Goal: Information Seeking & Learning: Find specific page/section

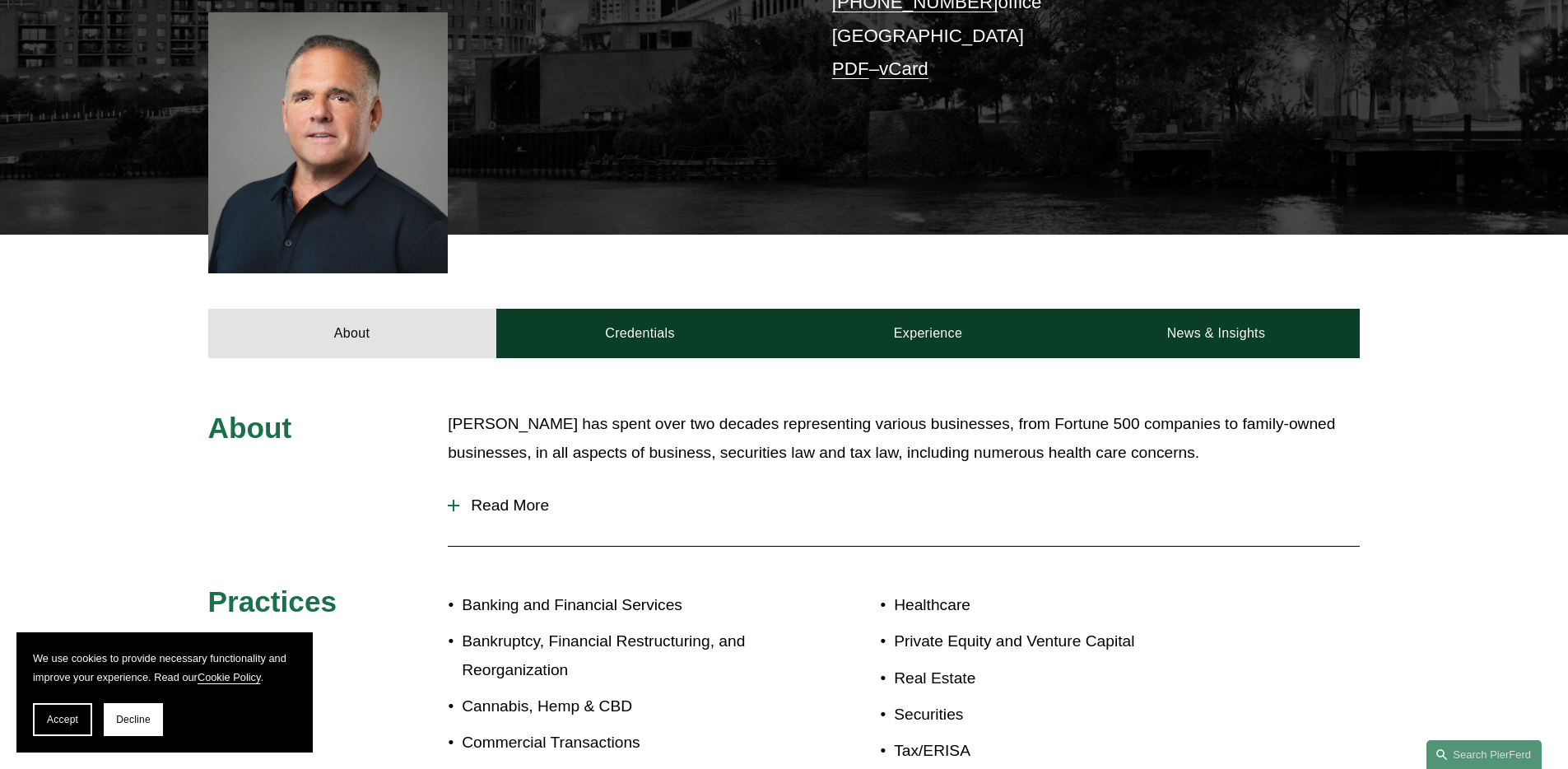
scroll to position [444, 0]
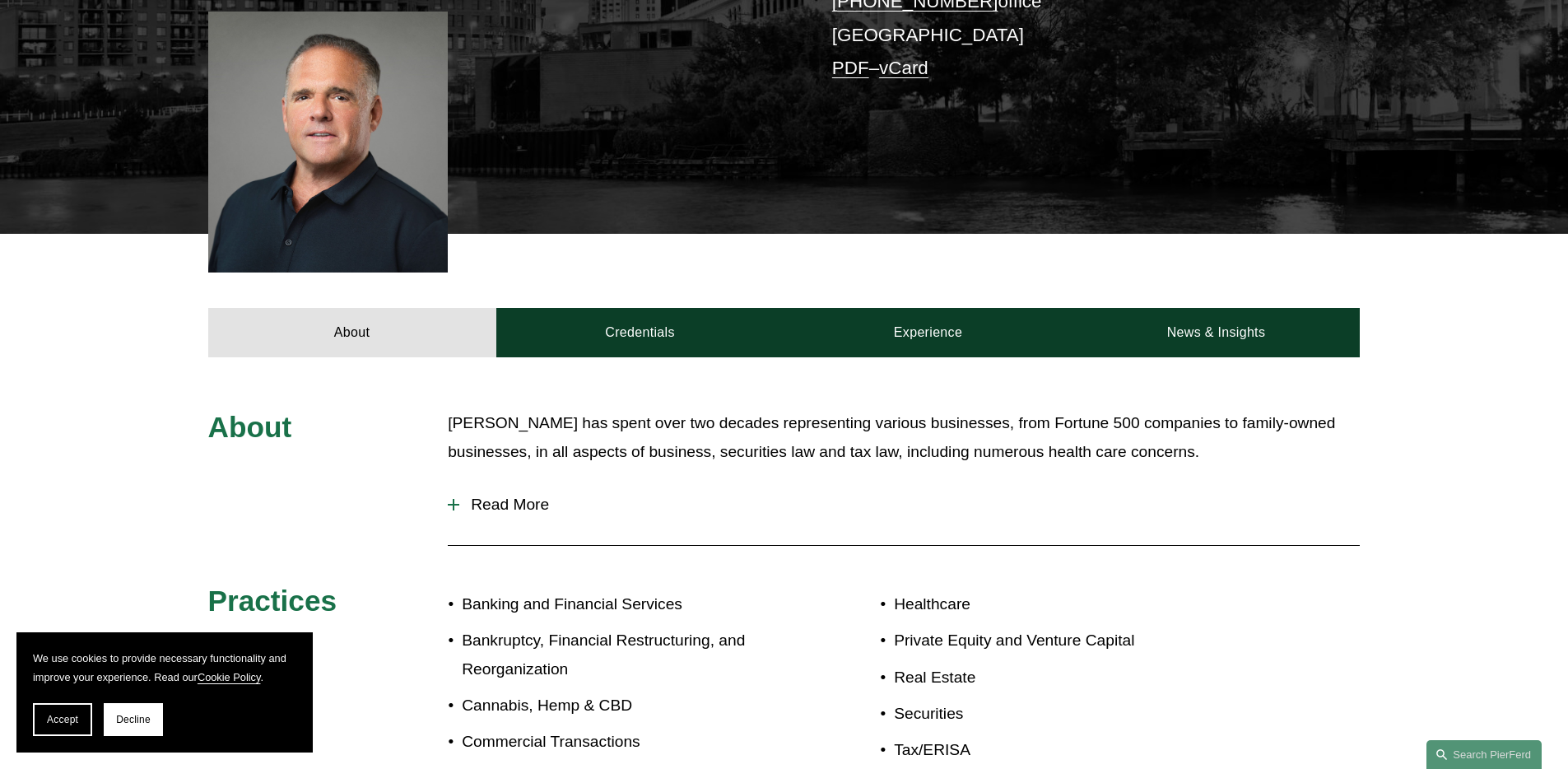
click at [510, 483] on button "Read More" at bounding box center [903, 504] width 912 height 43
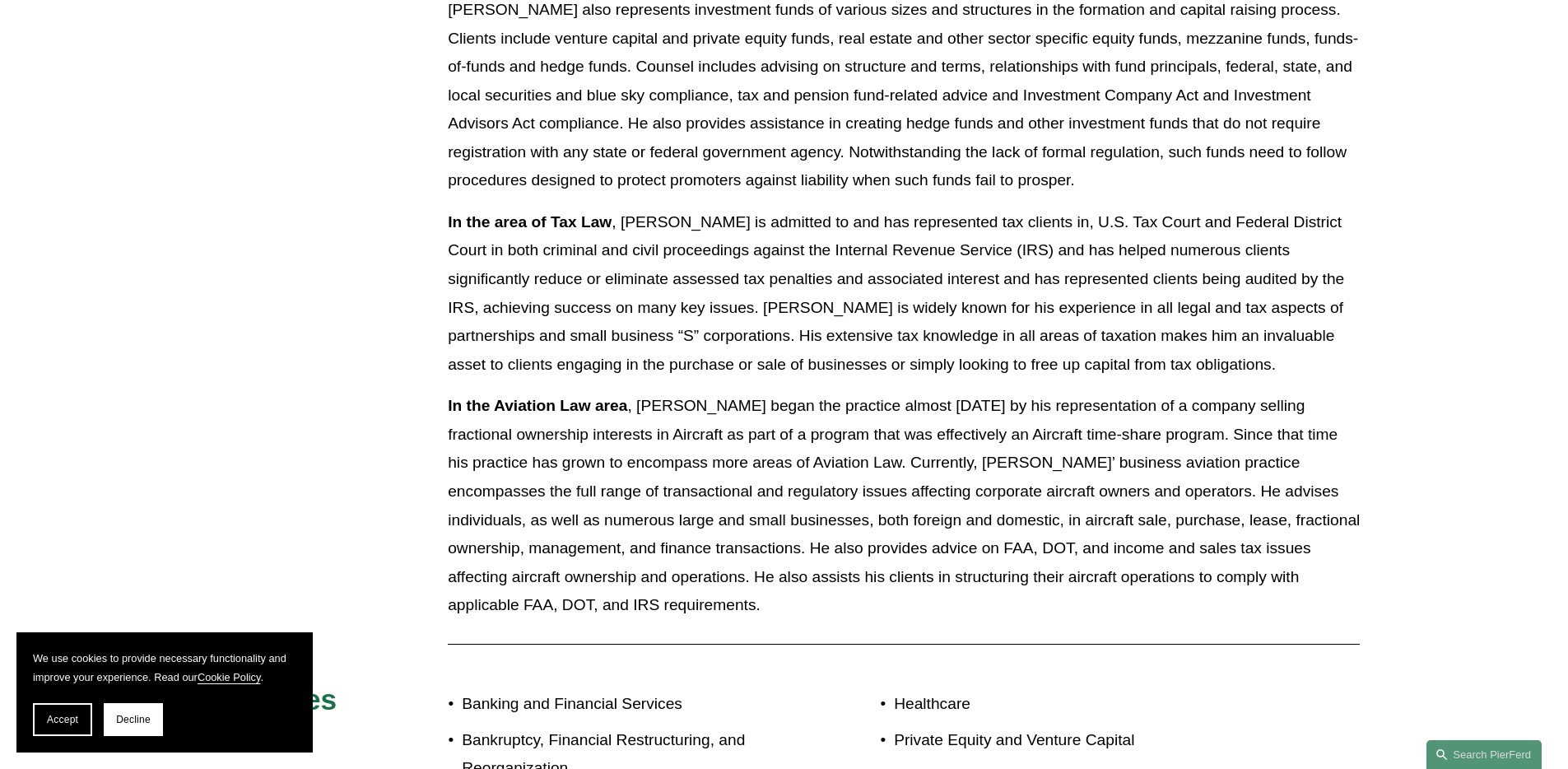
scroll to position [1914, 0]
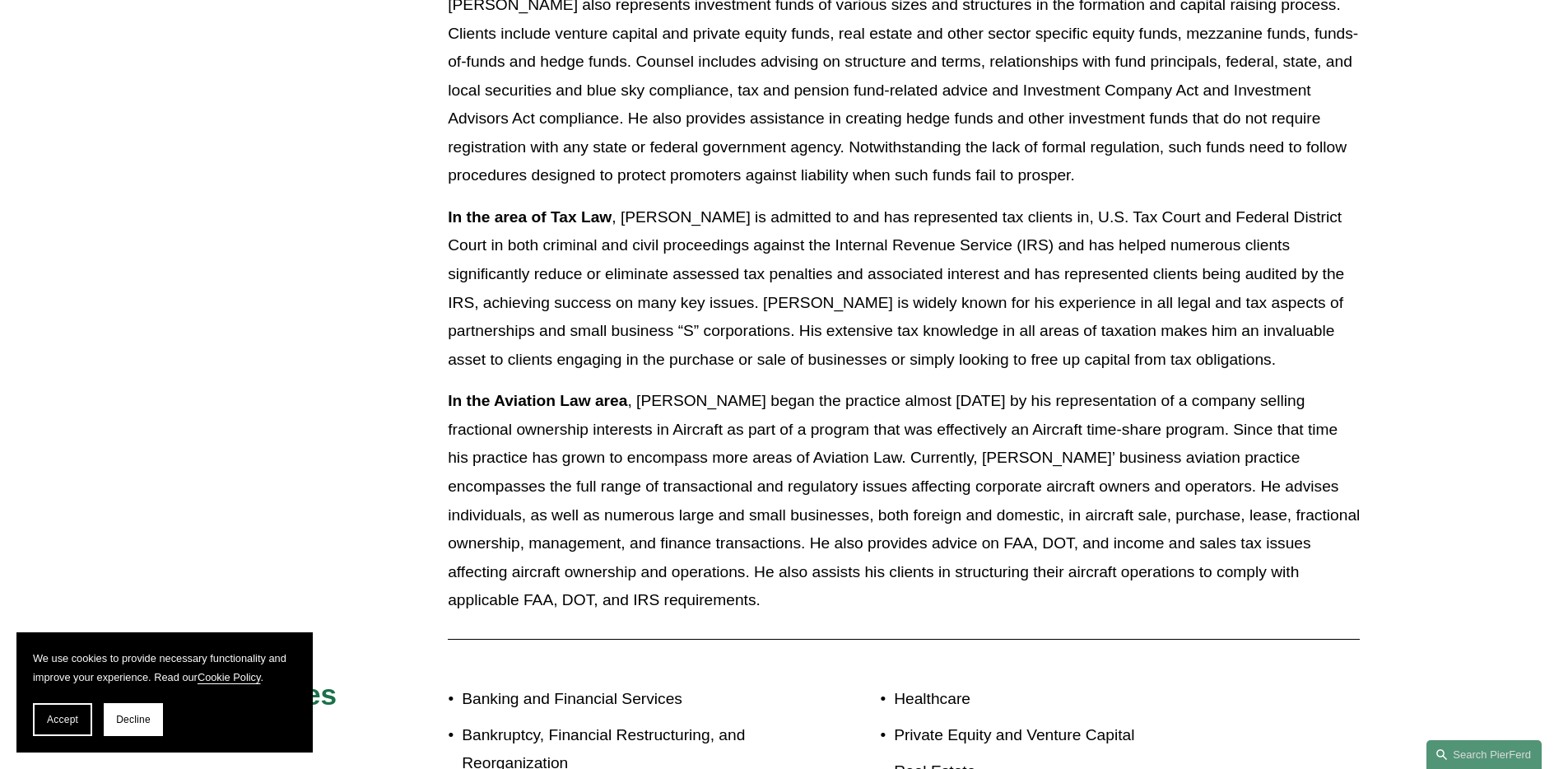
click at [638, 456] on p "In the Aviation Law area , Mr. Gluntz began the practice almost twenty years ag…" at bounding box center [903, 500] width 912 height 228
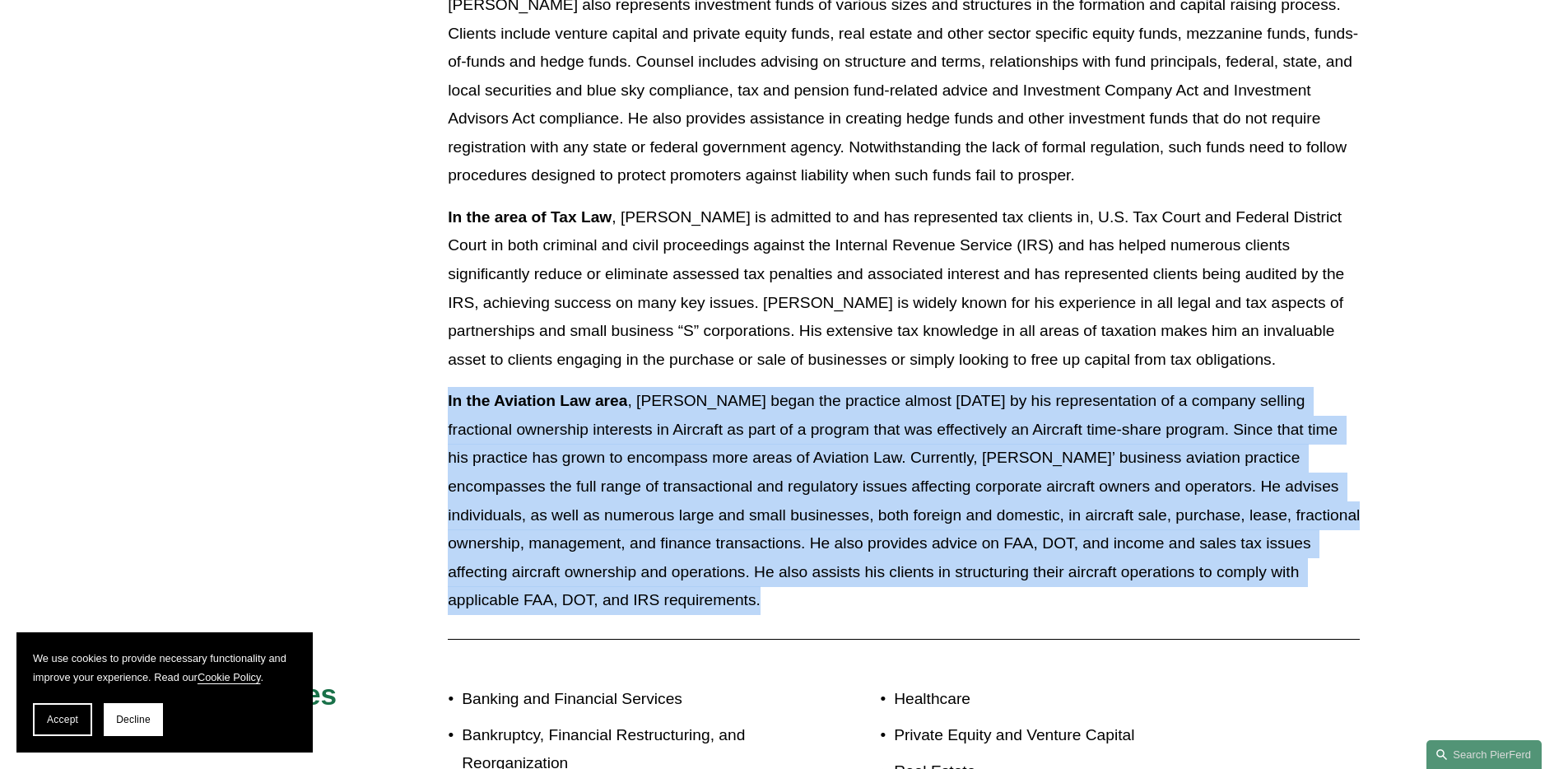
click at [638, 456] on p "In the Aviation Law area , Mr. Gluntz began the practice almost twenty years ag…" at bounding box center [903, 500] width 912 height 228
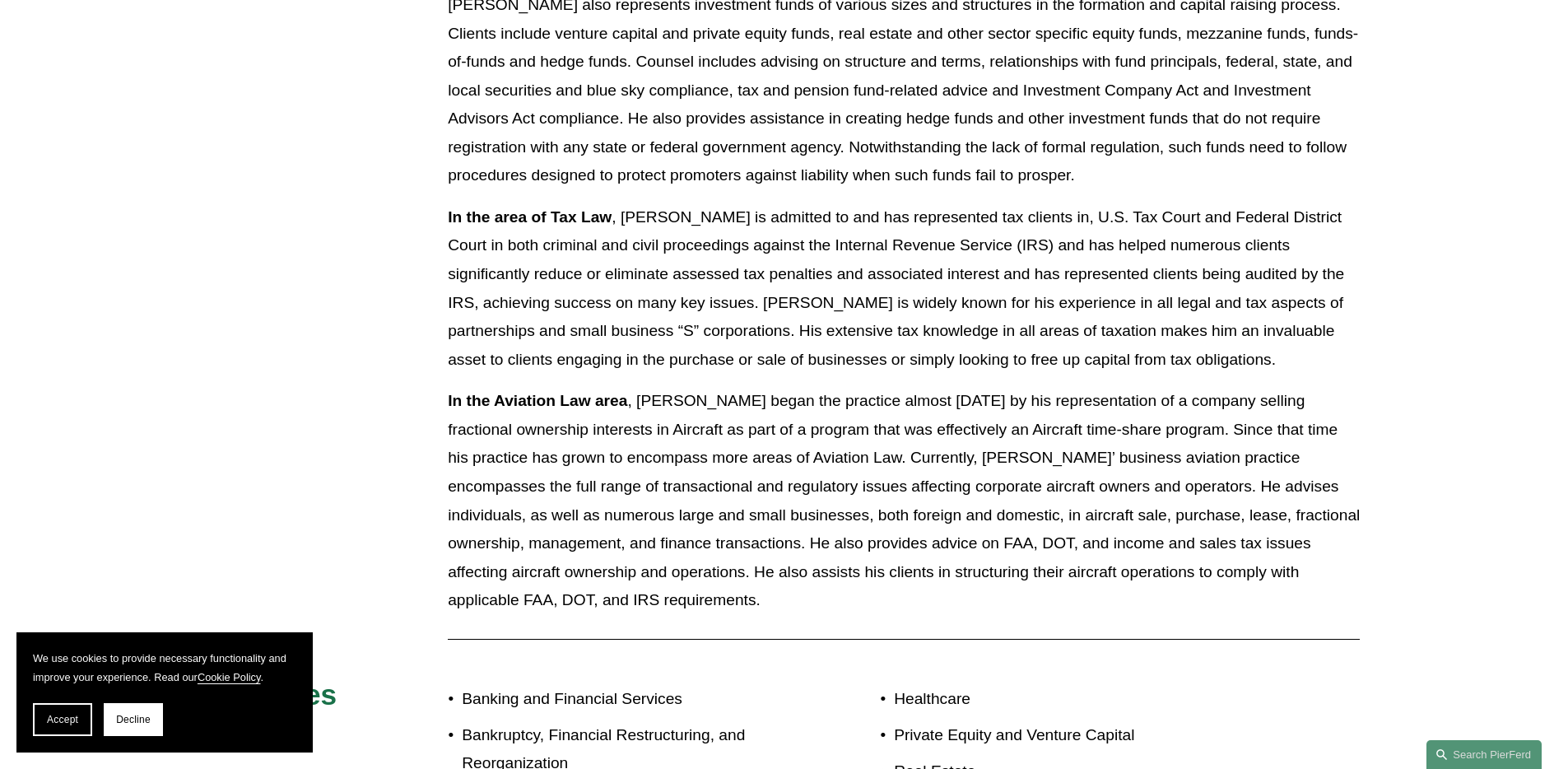
click at [638, 456] on p "In the Aviation Law area , Mr. Gluntz began the practice almost twenty years ag…" at bounding box center [903, 500] width 912 height 228
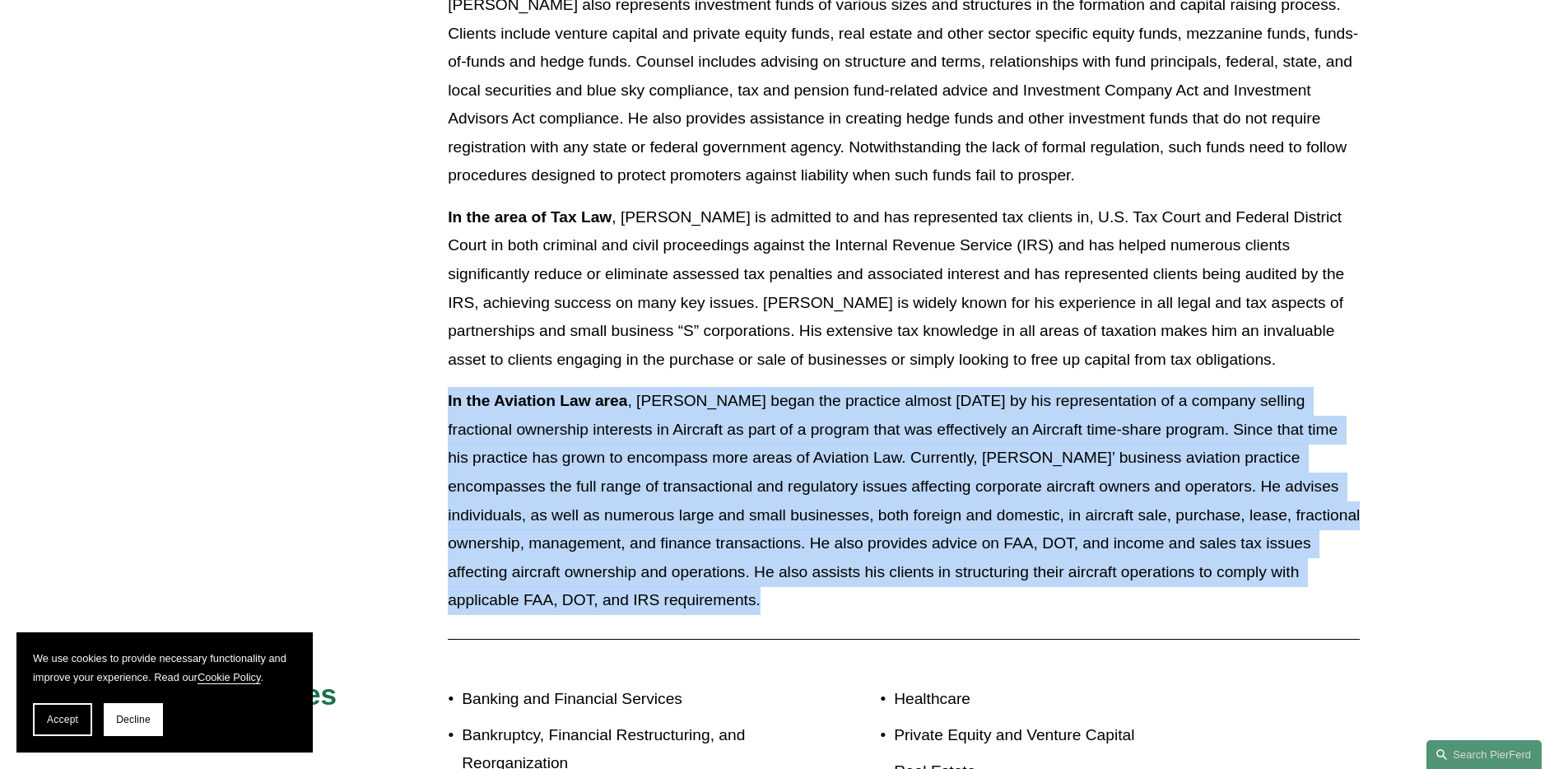
click at [638, 456] on p "In the Aviation Law area , Mr. Gluntz began the practice almost twenty years ag…" at bounding box center [903, 500] width 912 height 228
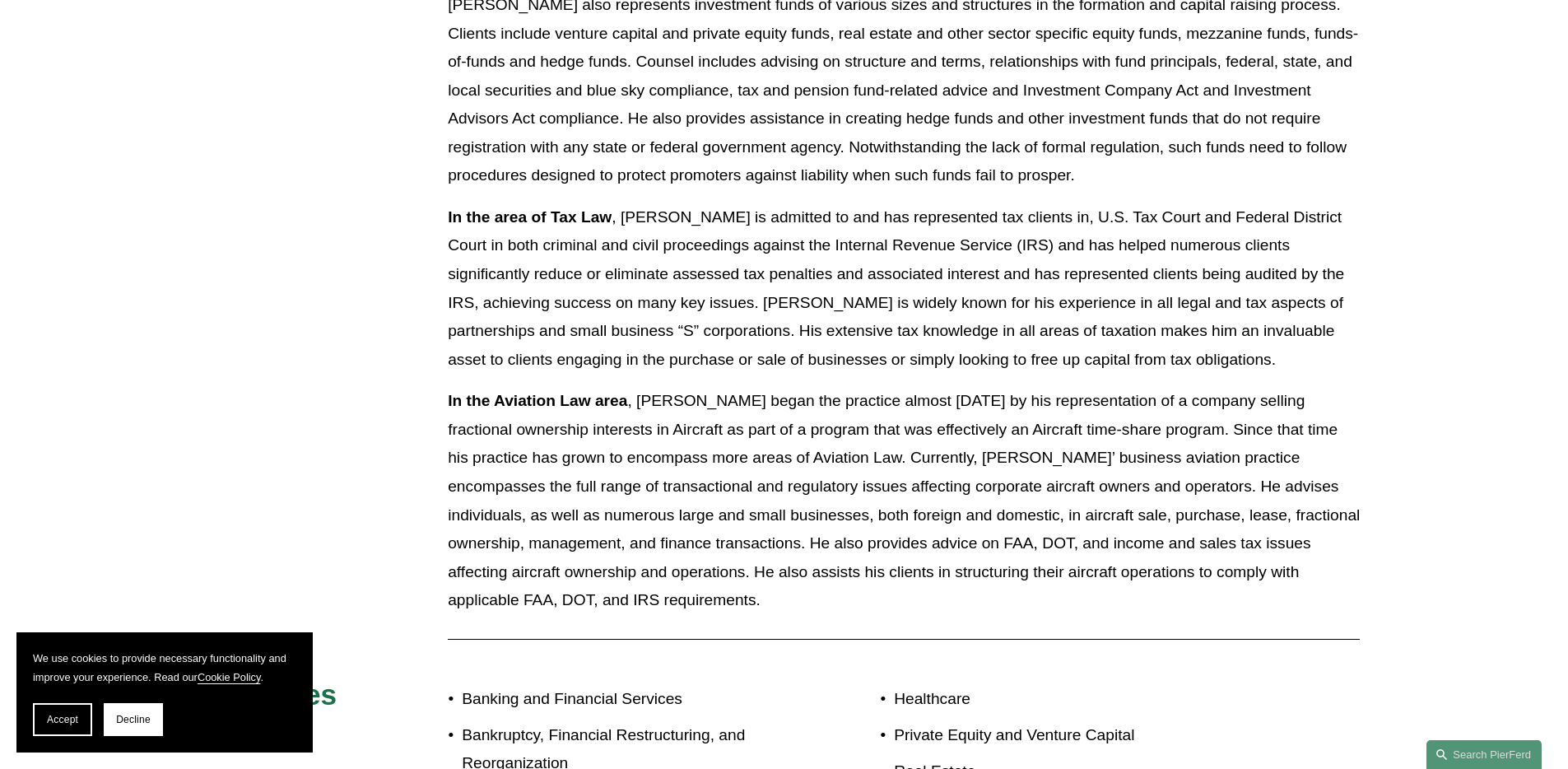
click at [638, 456] on p "In the Aviation Law area , Mr. Gluntz began the practice almost twenty years ag…" at bounding box center [903, 500] width 912 height 228
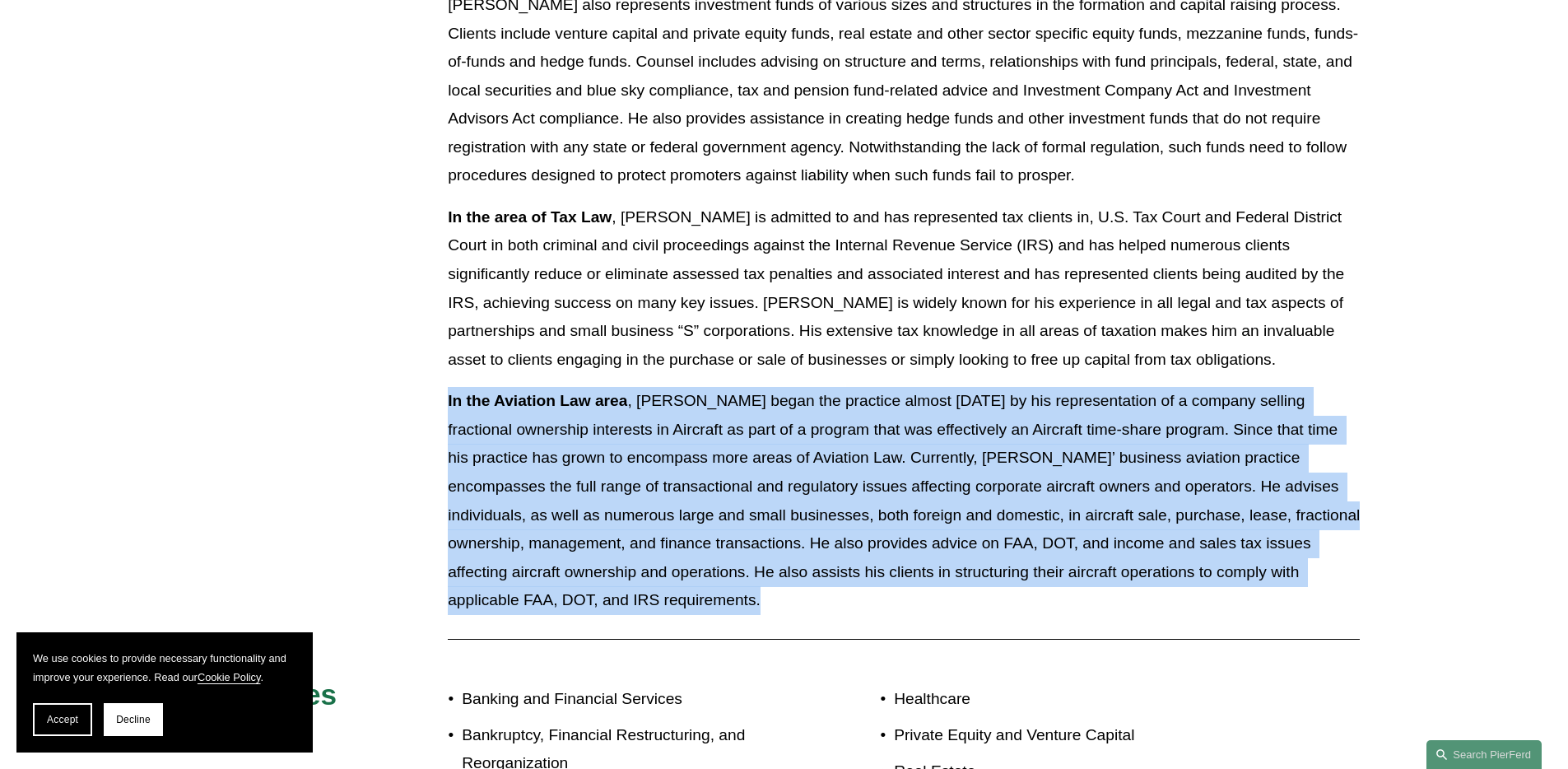
click at [638, 456] on p "In the Aviation Law area , Mr. Gluntz began the practice almost twenty years ag…" at bounding box center [903, 500] width 912 height 228
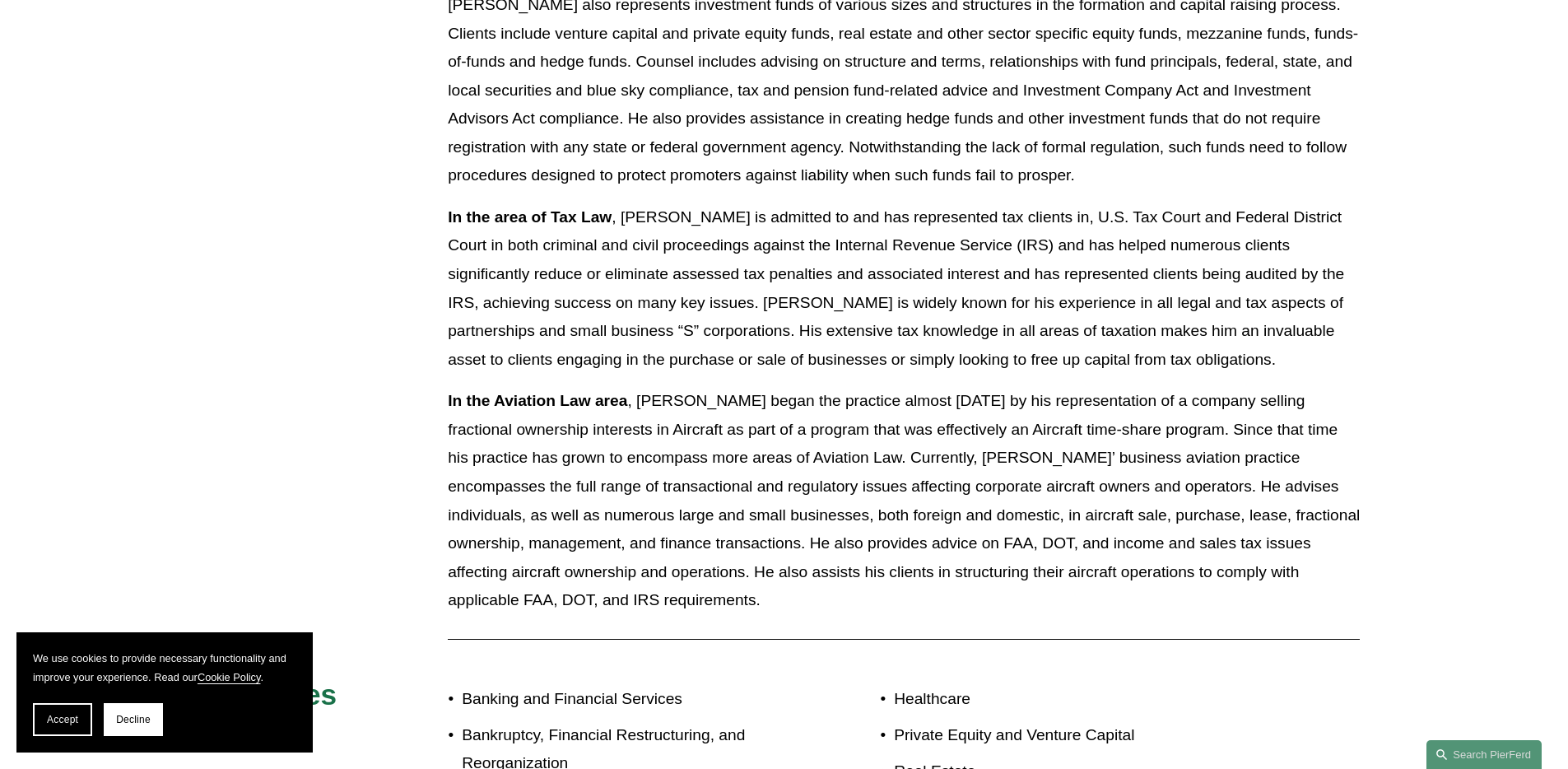
click at [594, 514] on p "In the Aviation Law area , Mr. Gluntz began the practice almost twenty years ag…" at bounding box center [903, 500] width 912 height 228
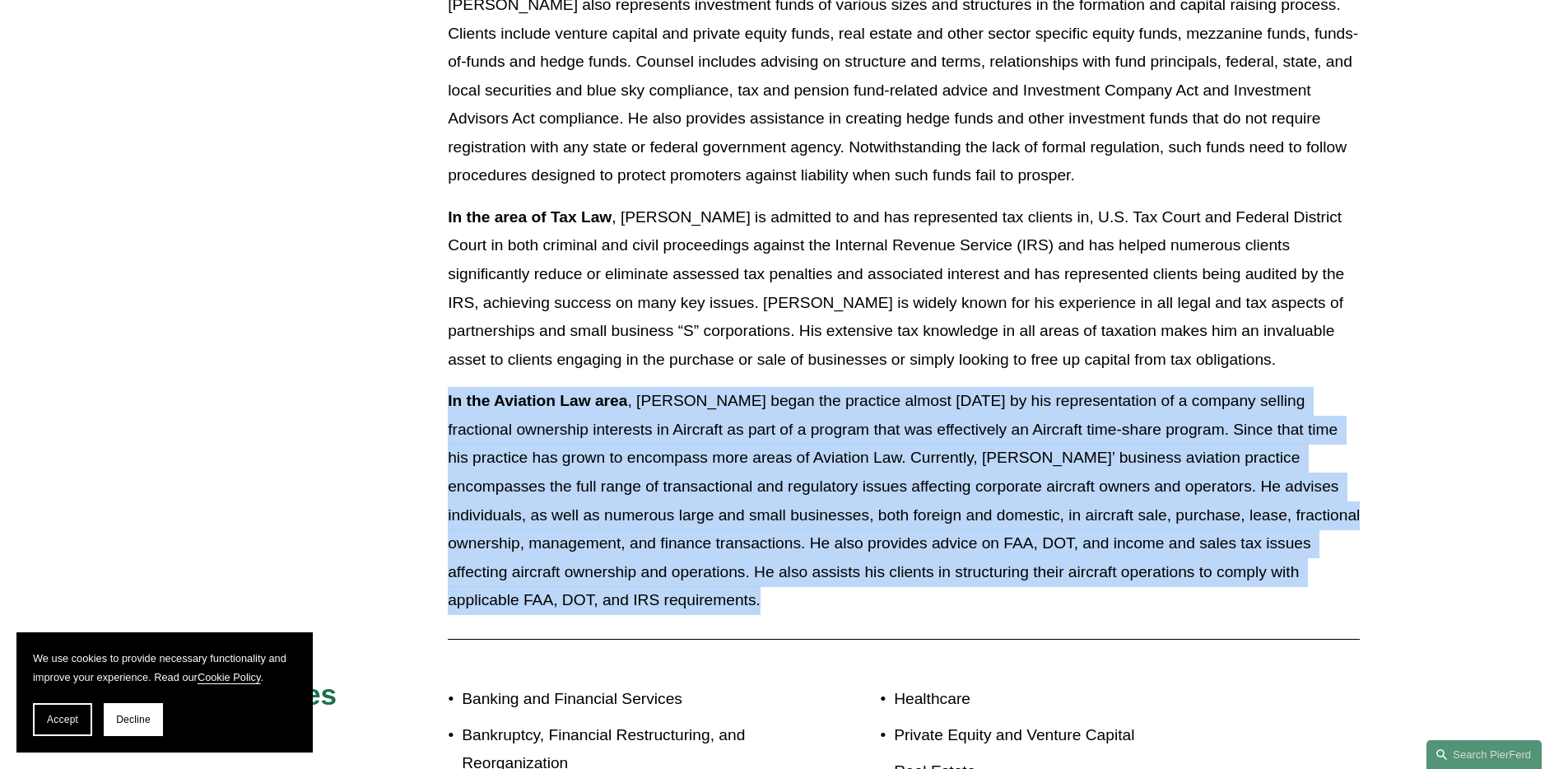
click at [594, 514] on p "In the Aviation Law area , Mr. Gluntz began the practice almost twenty years ag…" at bounding box center [903, 500] width 912 height 228
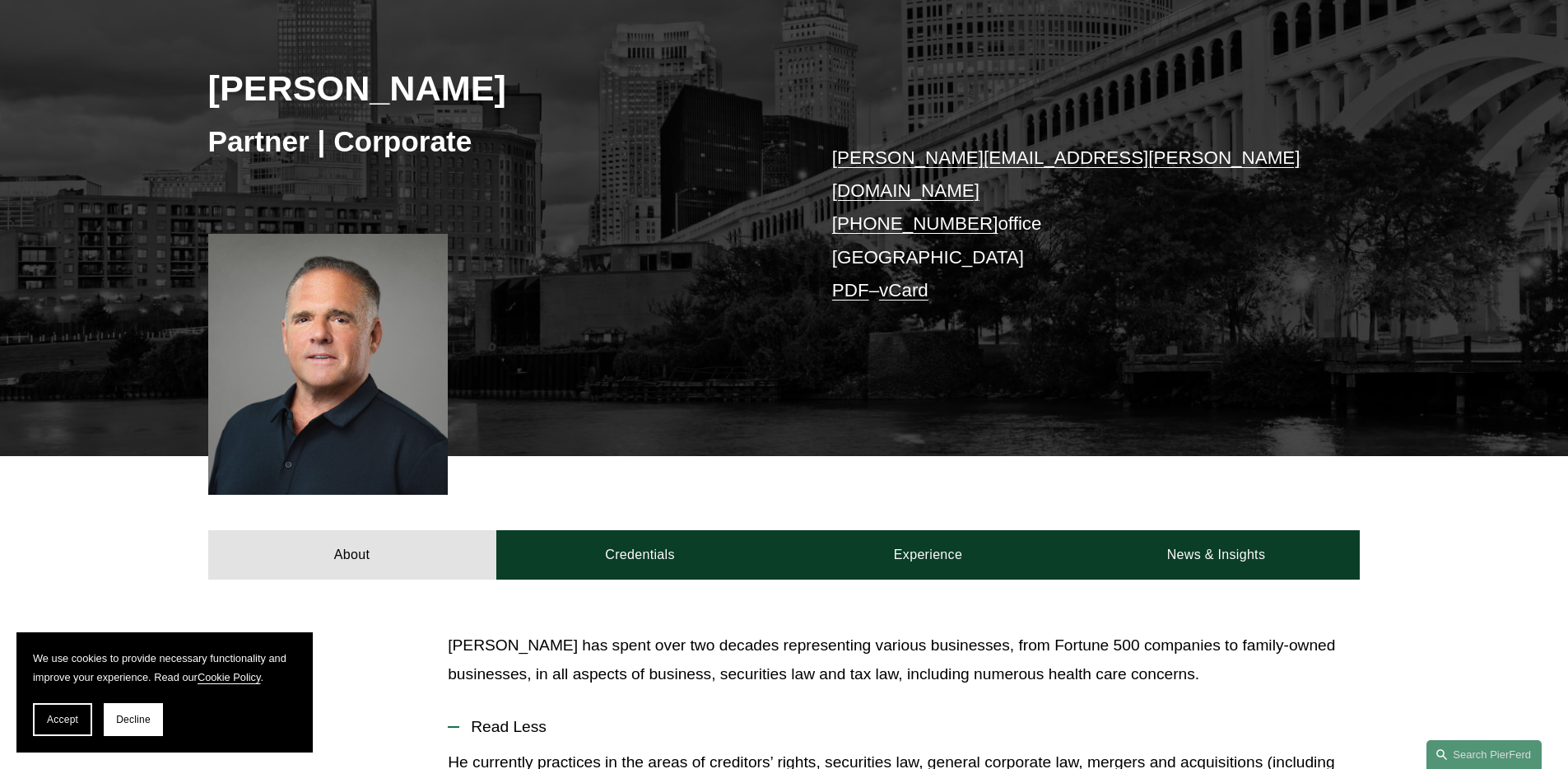
scroll to position [216, 0]
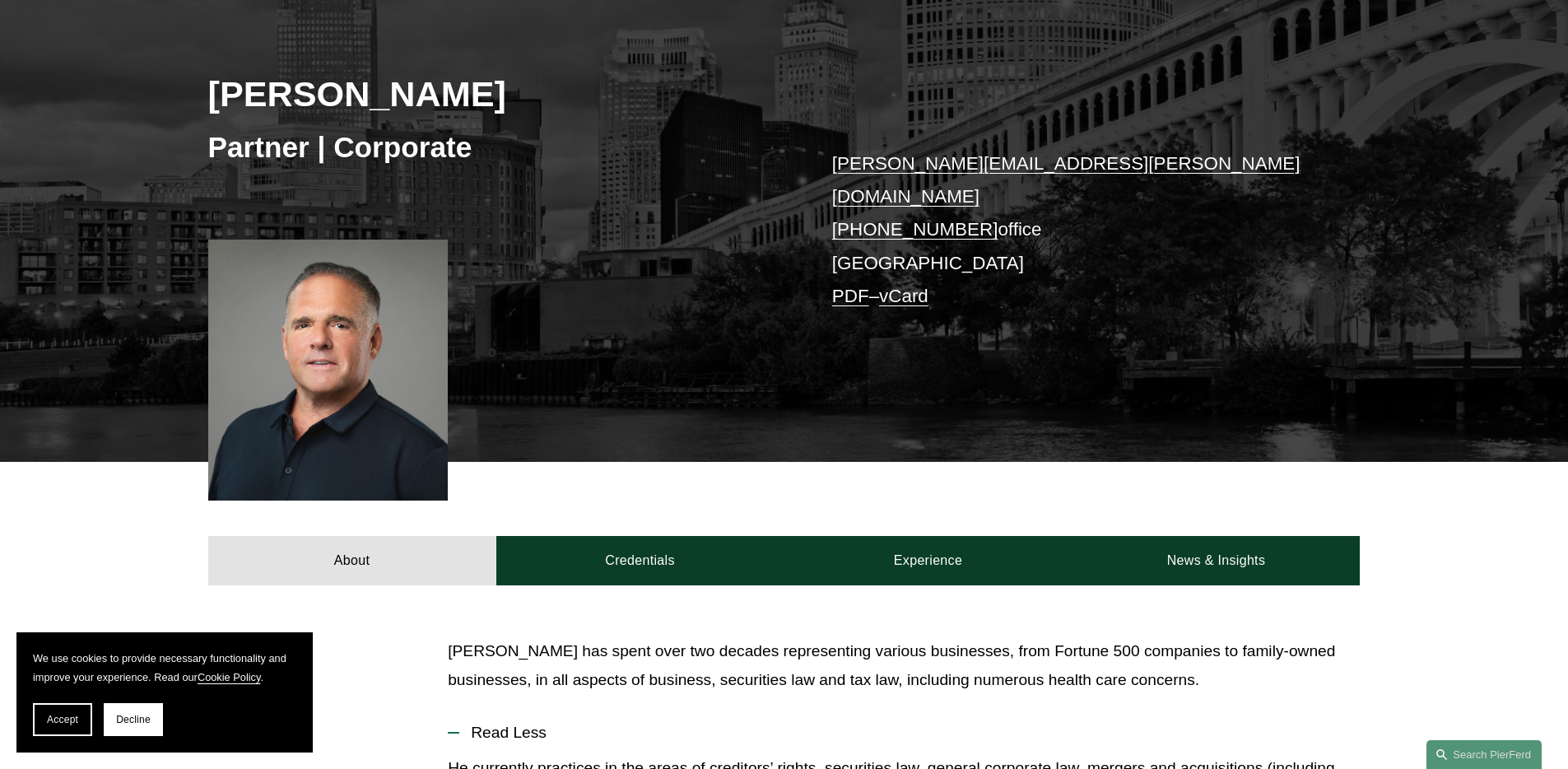
click at [769, 637] on p "Mr. Gluntz has spent over two decades representing various businesses, from For…" at bounding box center [903, 665] width 912 height 57
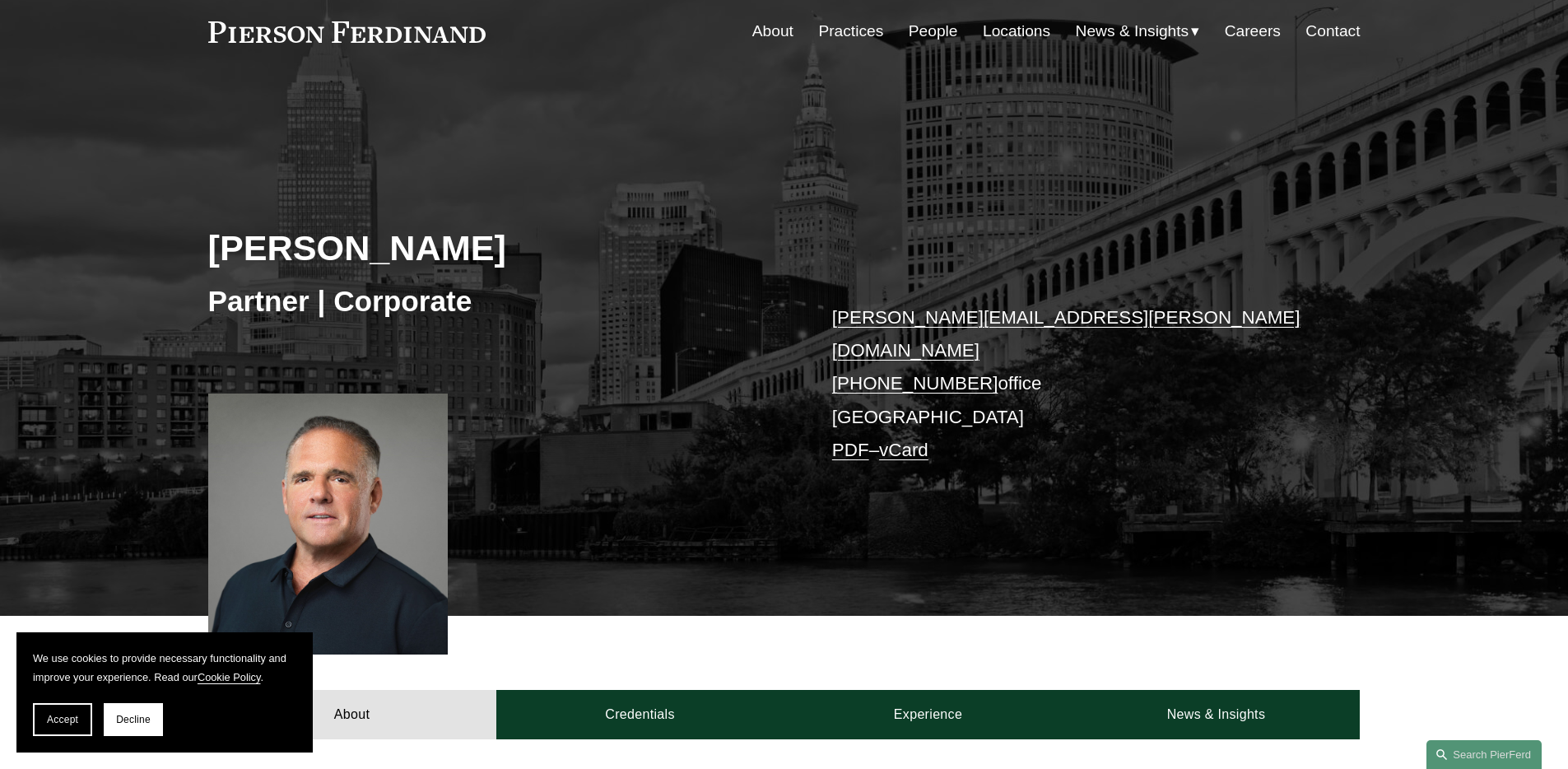
scroll to position [0, 0]
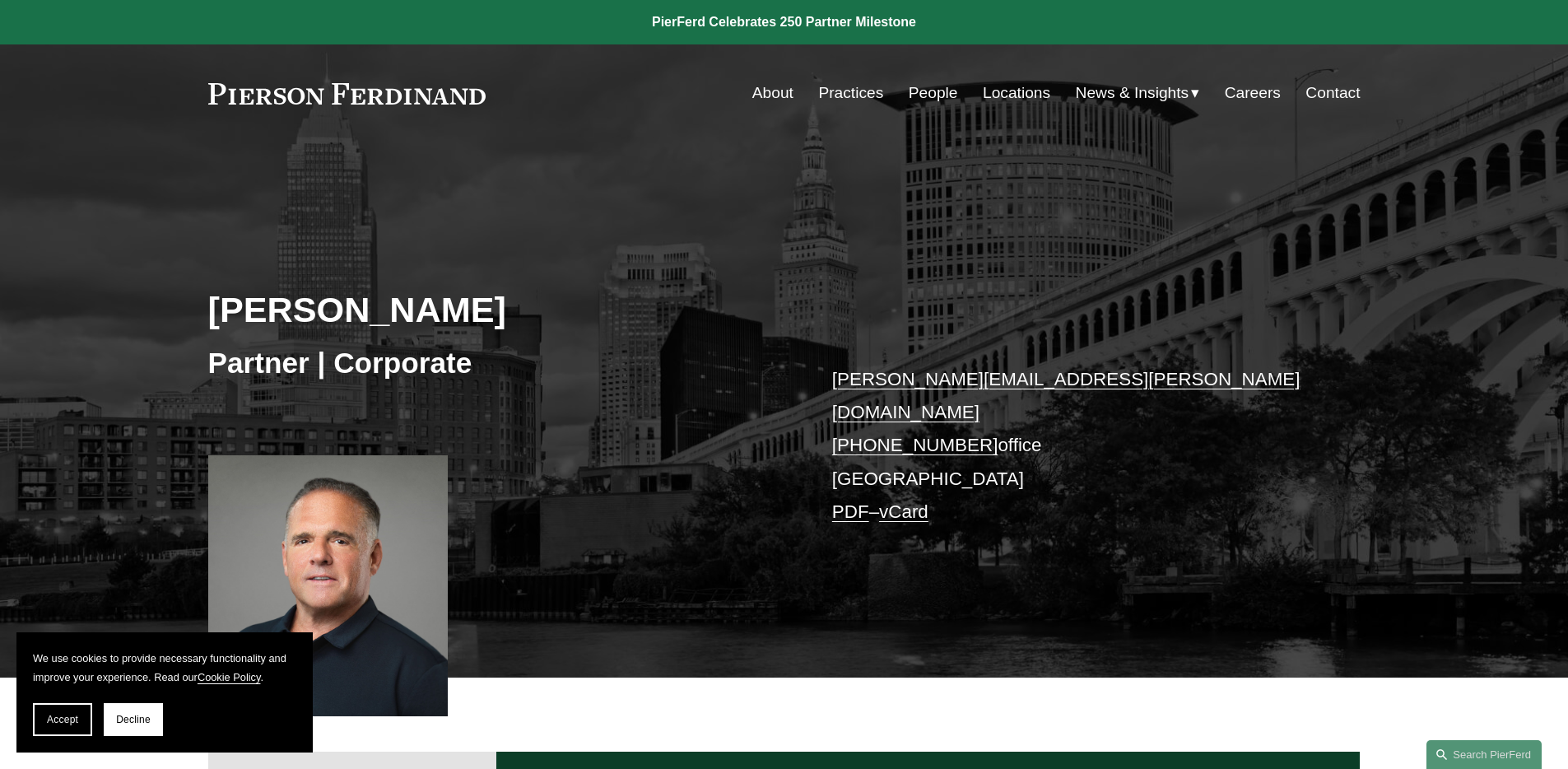
click at [926, 93] on link "People" at bounding box center [933, 93] width 50 height 31
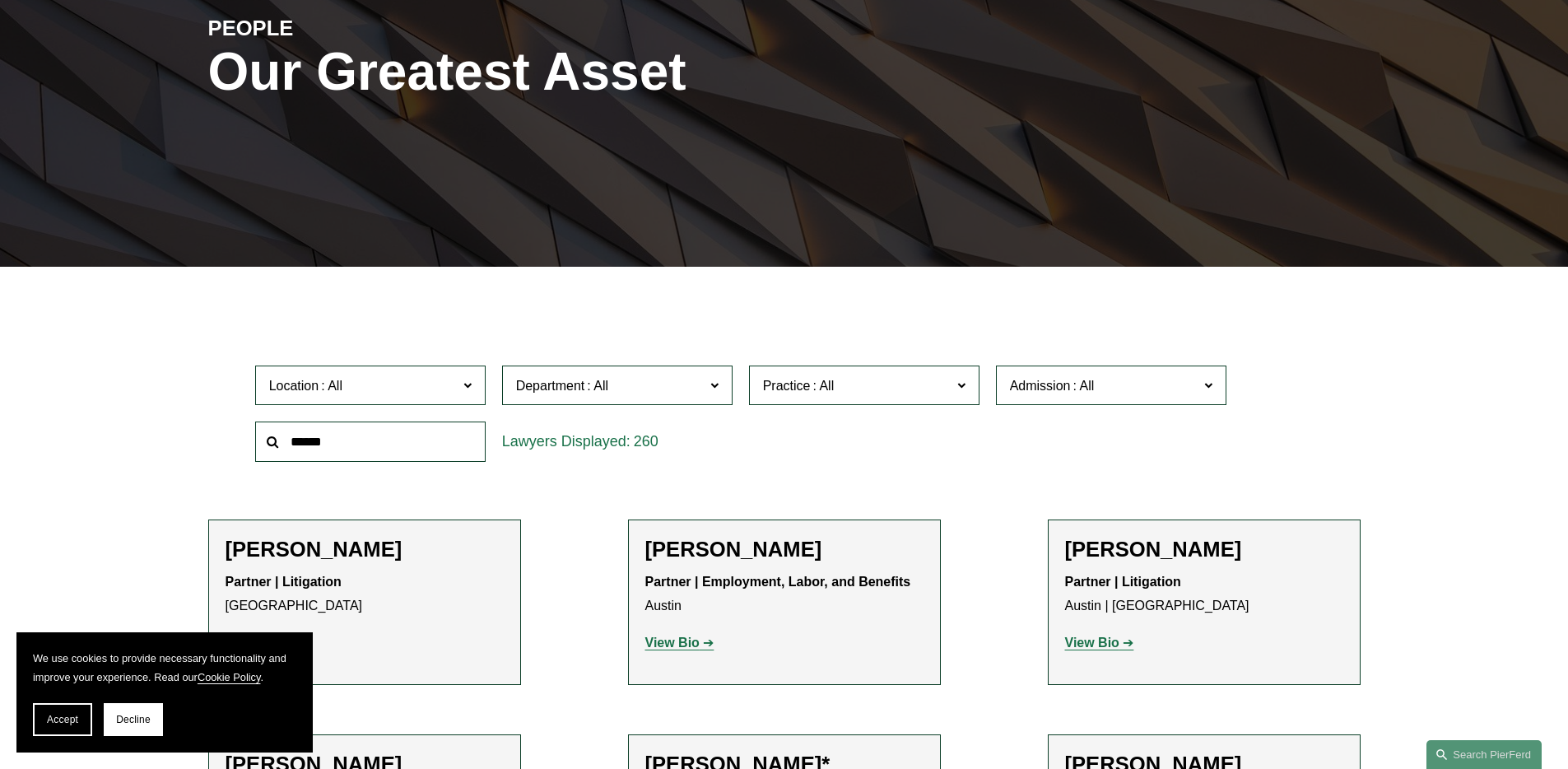
scroll to position [345, 0]
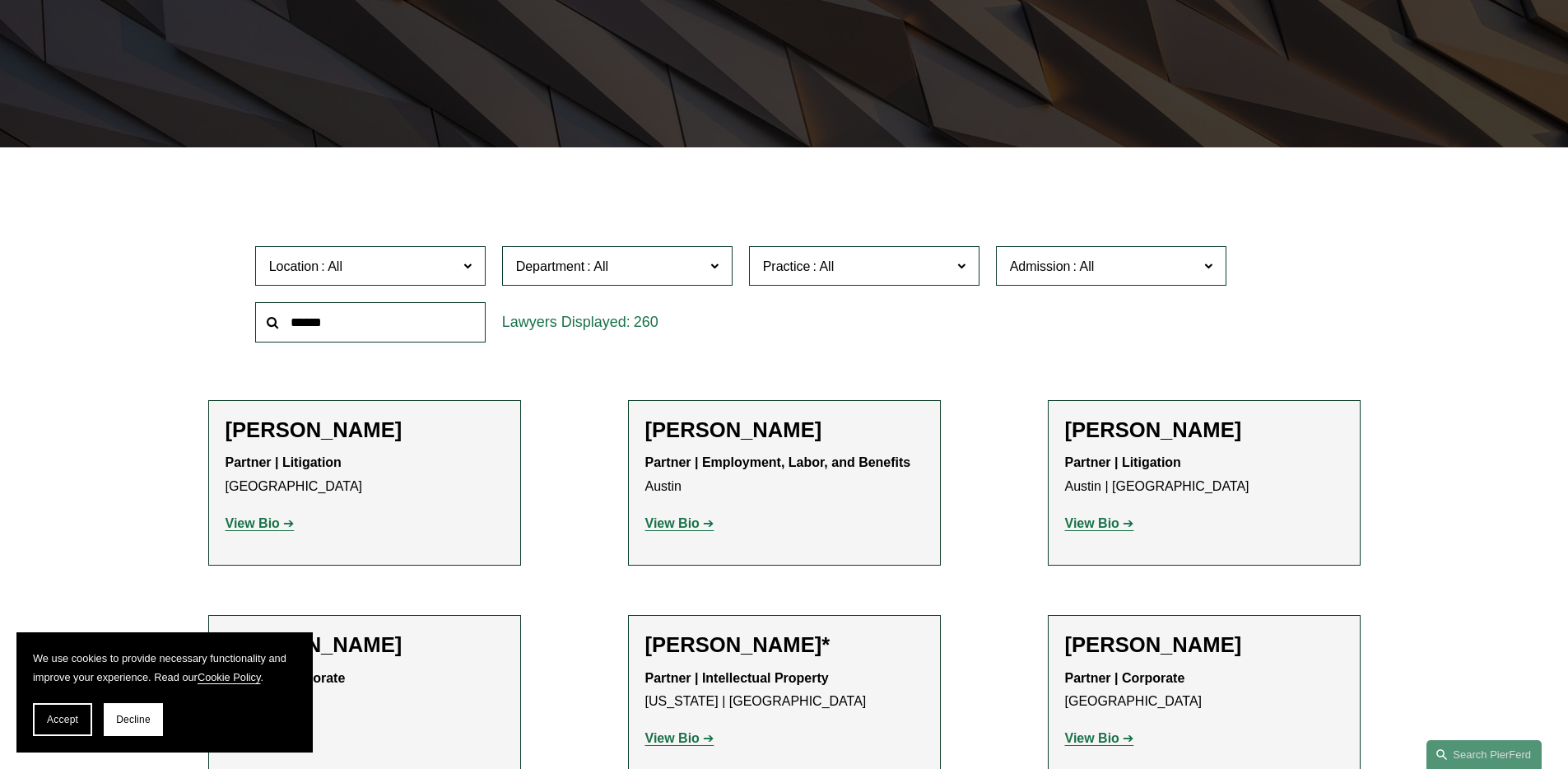
click at [385, 324] on input "text" at bounding box center [370, 322] width 231 height 41
type input "****"
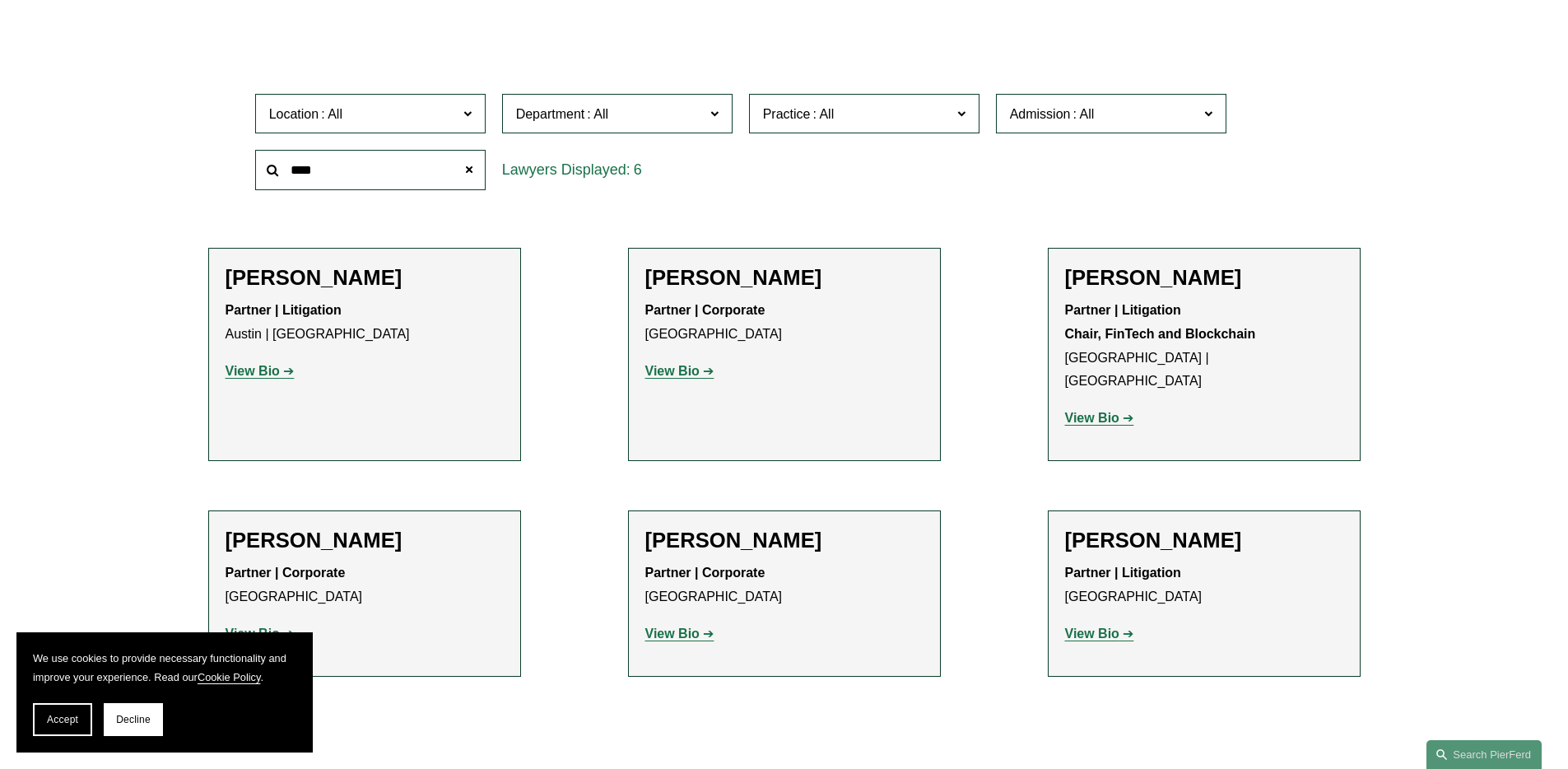
scroll to position [525, 0]
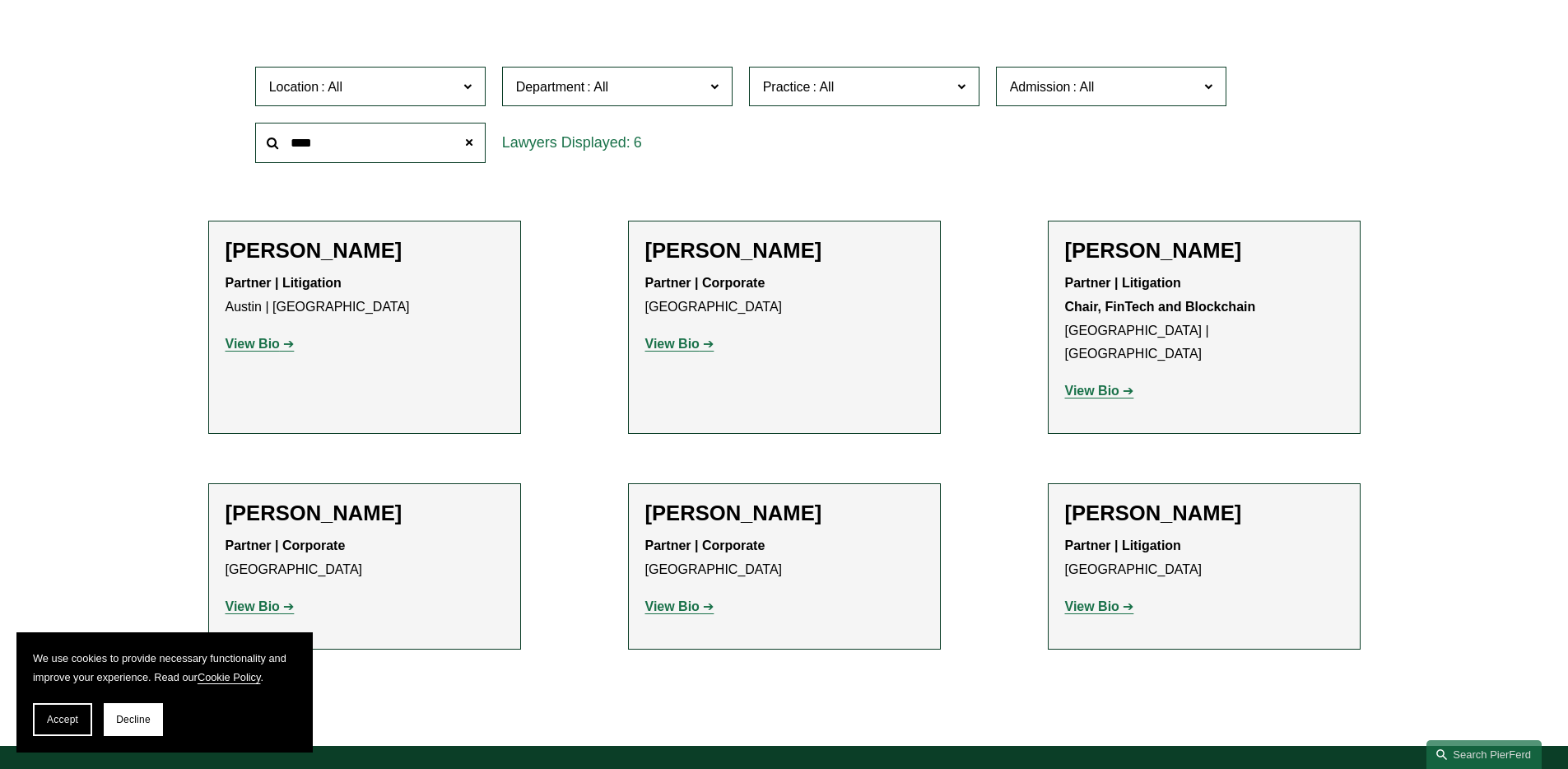
type input "****"
click at [680, 599] on strong "View Bio" at bounding box center [673, 606] width 55 height 14
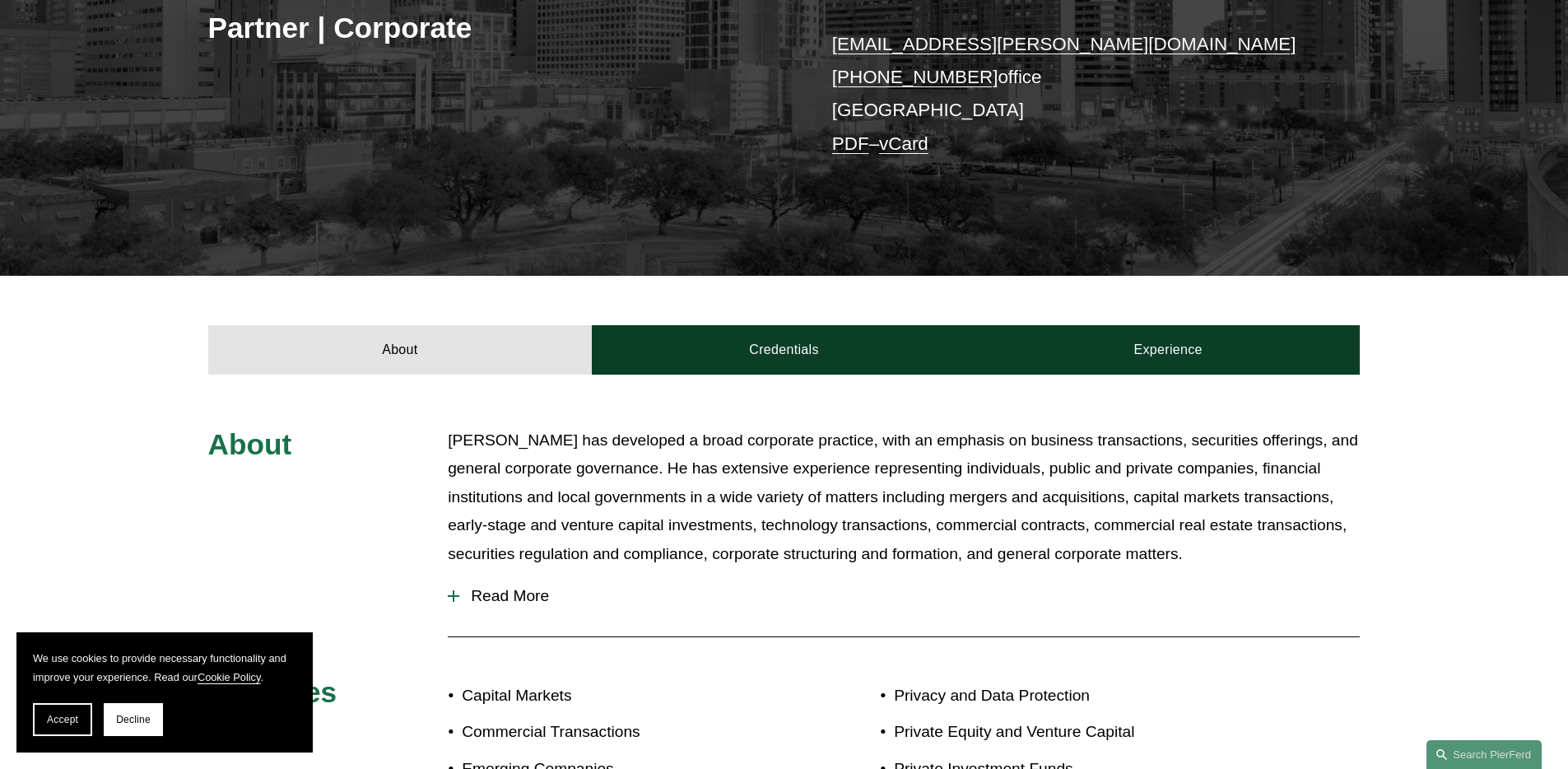
scroll to position [471, 0]
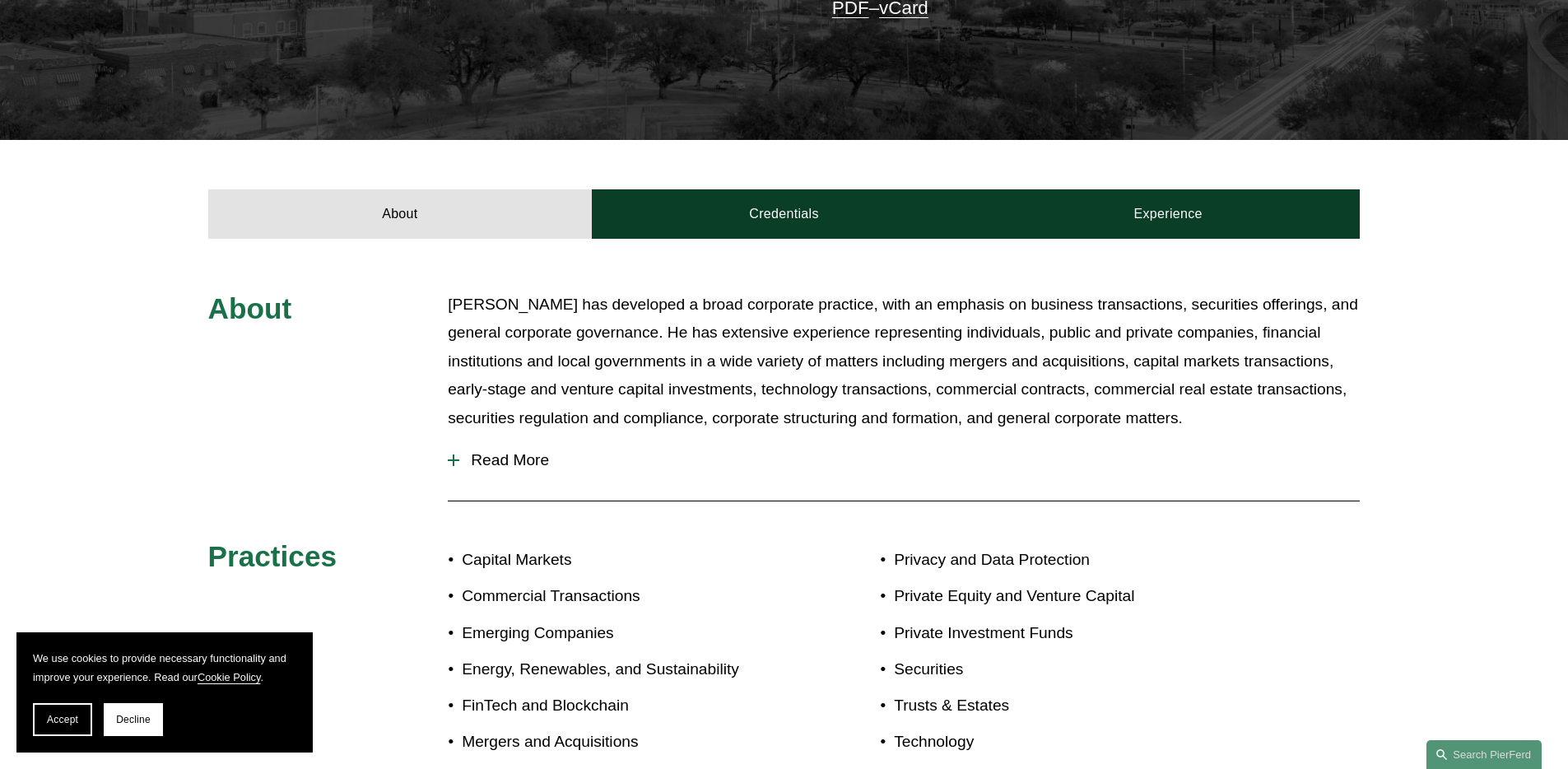
click at [537, 463] on span "Read More" at bounding box center [909, 460] width 900 height 18
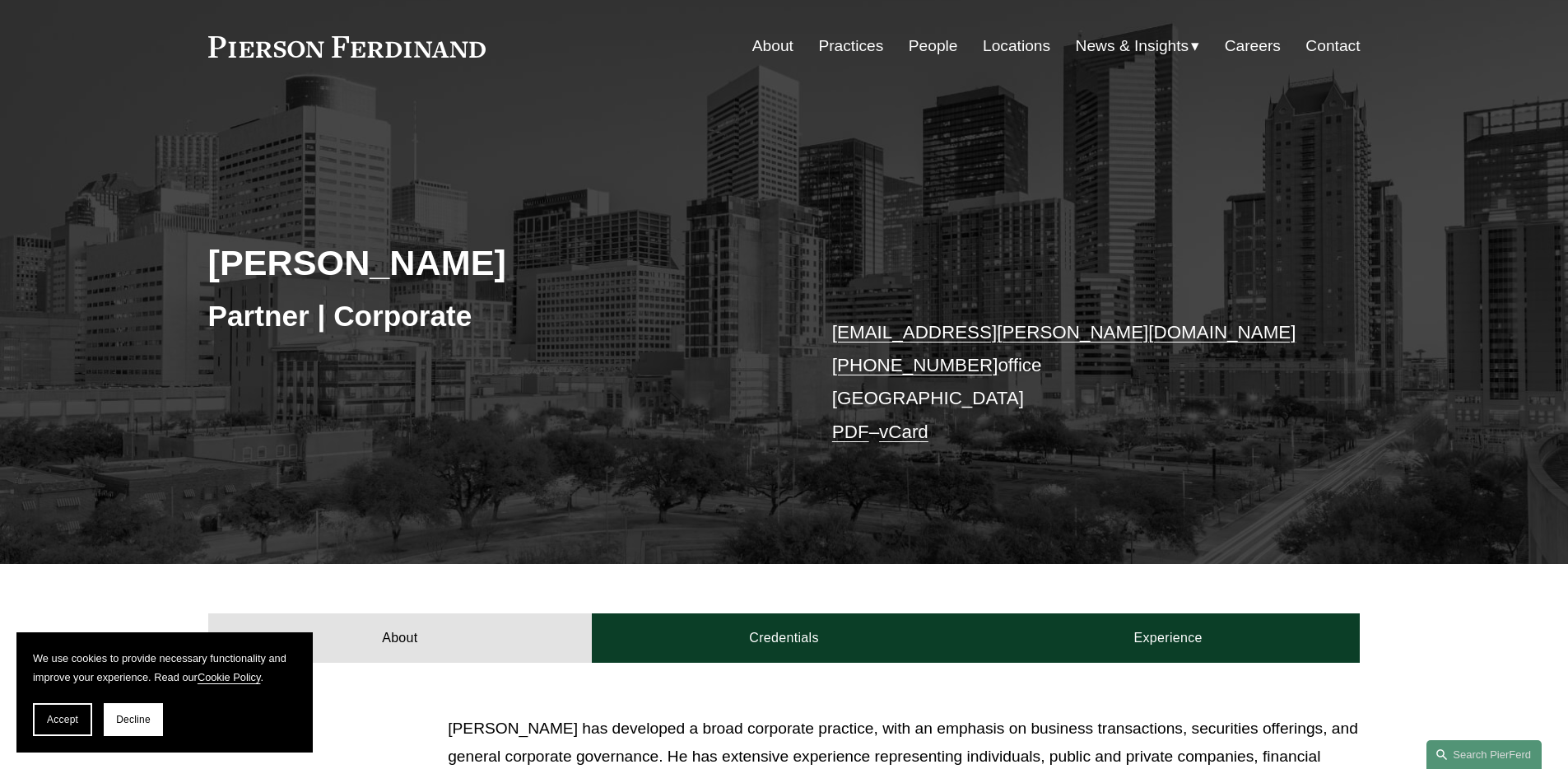
scroll to position [36, 0]
